Goal: Check status: Check status

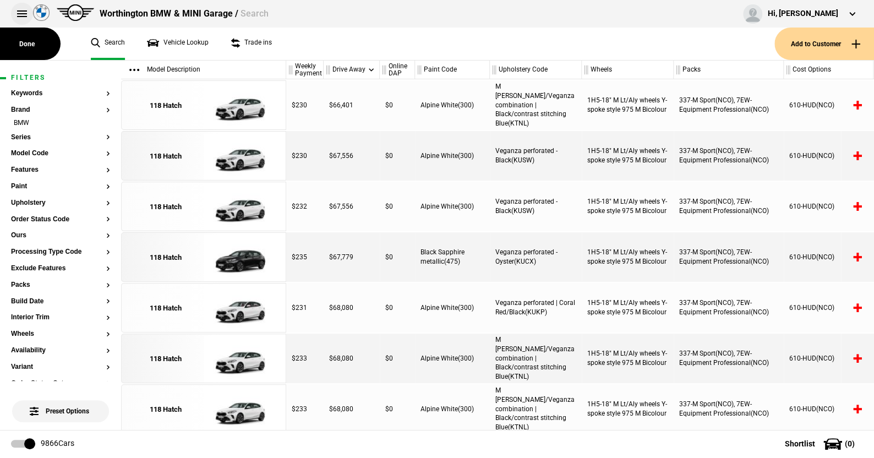
click at [21, 16] on button at bounding box center [22, 14] width 22 height 22
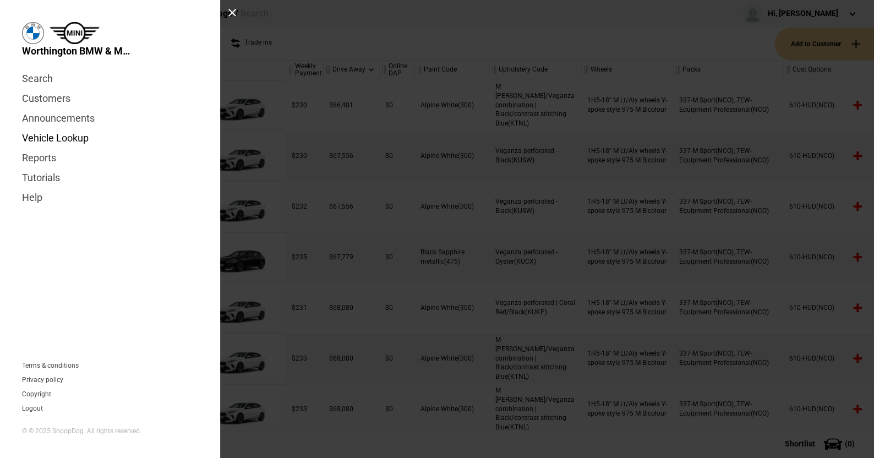
click at [51, 135] on link "Vehicle Lookup" at bounding box center [110, 138] width 176 height 20
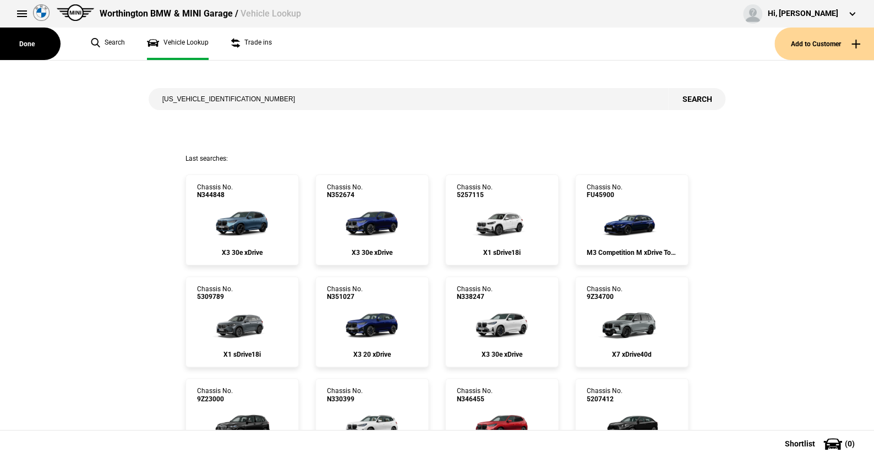
type input "[US_VEHICLE_IDENTIFICATION_NUMBER]"
click at [692, 96] on button "Search" at bounding box center [697, 99] width 57 height 22
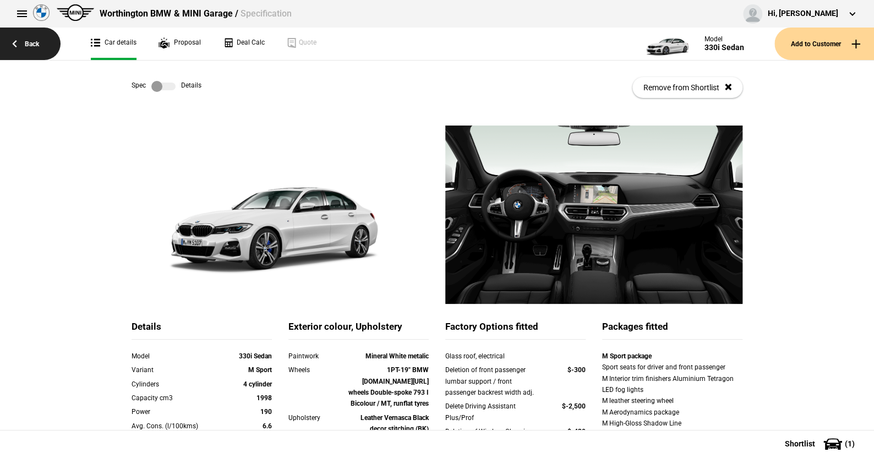
click at [39, 41] on link "Back" at bounding box center [30, 44] width 61 height 32
